Goal: Transaction & Acquisition: Purchase product/service

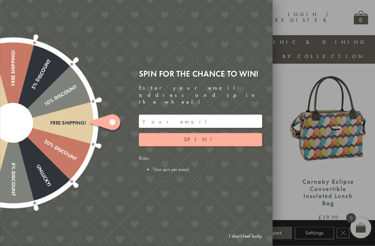
scroll to position [254, 0]
click at [257, 242] on link "I don't feel lucky" at bounding box center [245, 235] width 40 height 13
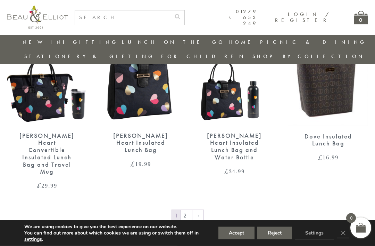
scroll to position [1038, 0]
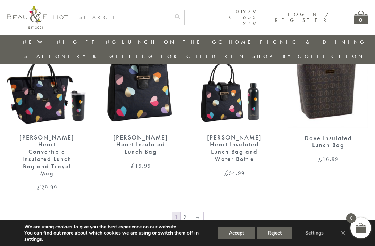
click at [199, 212] on link "→" at bounding box center [197, 217] width 11 height 11
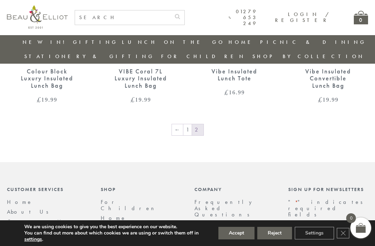
scroll to position [550, 0]
click at [179, 124] on link "←" at bounding box center [177, 129] width 11 height 11
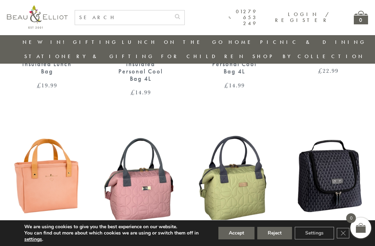
scroll to position [605, 0]
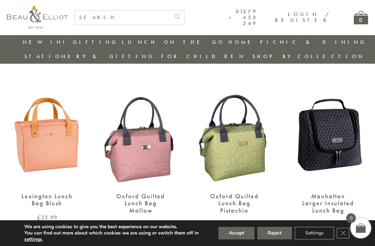
click at [153, 192] on div "Oxford Quilted Lunch Bag Mallow" at bounding box center [141, 203] width 56 height 22
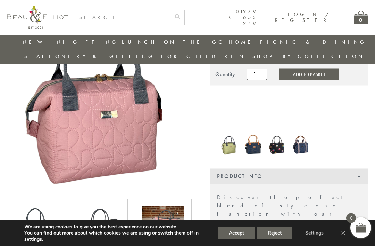
scroll to position [83, 0]
click at [173, 218] on img at bounding box center [163, 227] width 42 height 42
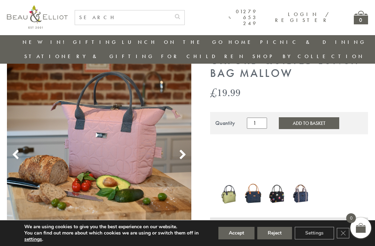
scroll to position [33, 0]
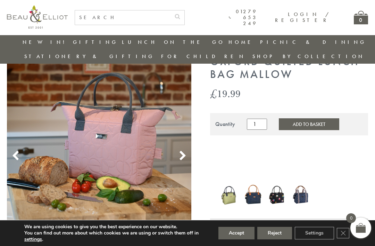
click at [181, 150] on use at bounding box center [183, 154] width 6 height 9
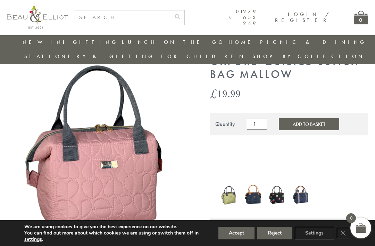
click at [309, 118] on button "Add to Basket" at bounding box center [309, 124] width 60 height 12
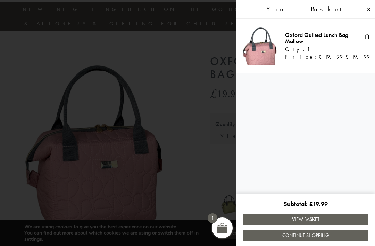
click at [330, 240] on link "Continue Shopping" at bounding box center [305, 235] width 125 height 11
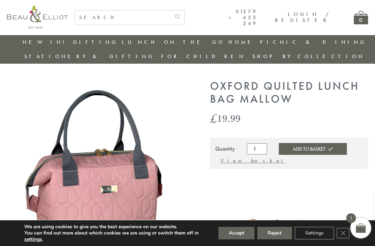
scroll to position [10, 0]
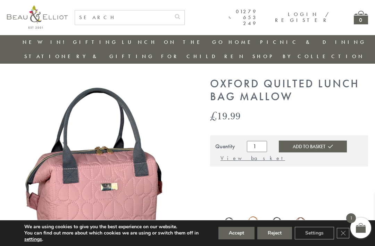
click at [214, 77] on h1 "Oxford Quilted Lunch Bag Mallow" at bounding box center [289, 90] width 158 height 26
click at [216, 77] on h1 "Oxford Quilted Lunch Bag Mallow" at bounding box center [289, 90] width 158 height 26
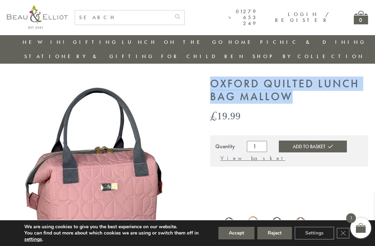
copy h1 "Oxford Quilted Lunch Bag Mallow"
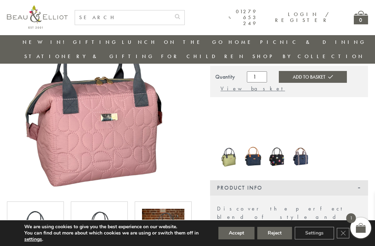
scroll to position [80, 0]
click at [111, 216] on img at bounding box center [99, 230] width 42 height 42
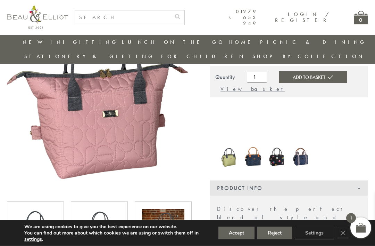
scroll to position [80, 0]
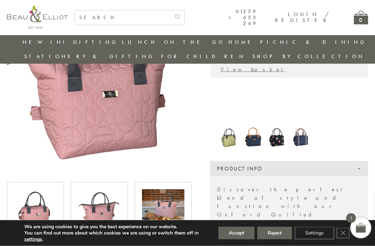
click at [177, 203] on img at bounding box center [163, 210] width 42 height 42
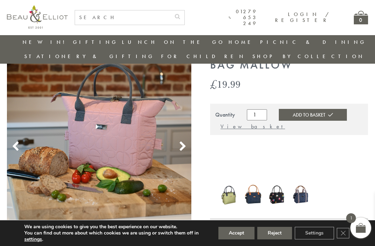
scroll to position [42, 0]
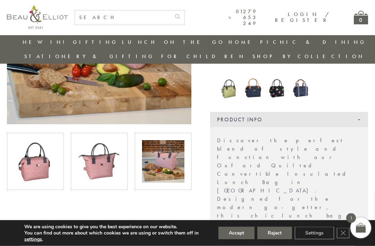
click at [35, 157] on img at bounding box center [35, 161] width 42 height 42
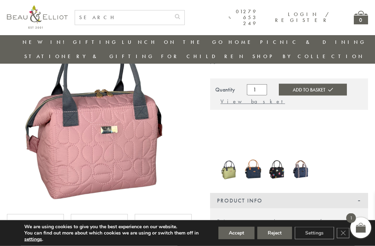
scroll to position [66, 0]
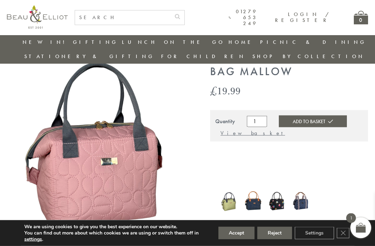
click at [147, 168] on img at bounding box center [99, 144] width 184 height 184
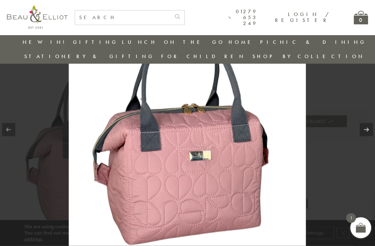
scroll to position [36, 0]
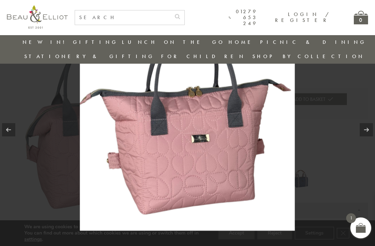
scroll to position [58, 0]
